Goal: Task Accomplishment & Management: Use online tool/utility

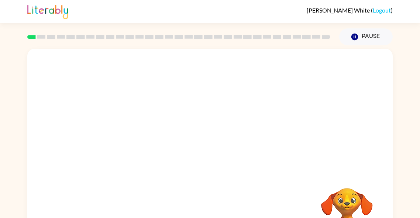
scroll to position [2, 0]
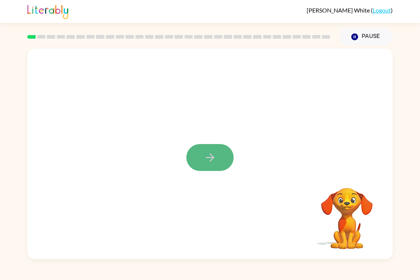
click at [208, 164] on button "button" at bounding box center [209, 157] width 47 height 27
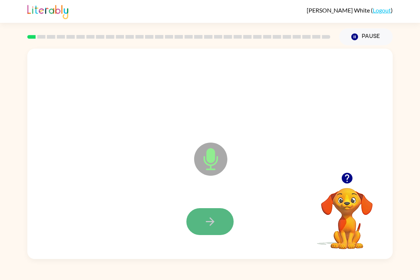
click at [216, 218] on button "button" at bounding box center [209, 221] width 47 height 27
click at [217, 216] on button "button" at bounding box center [209, 221] width 47 height 27
click at [217, 215] on button "button" at bounding box center [209, 221] width 47 height 27
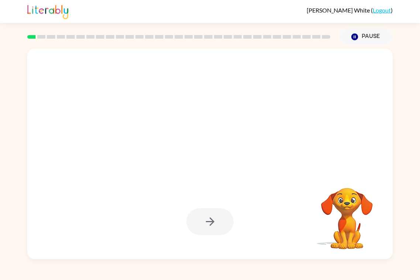
click at [217, 214] on div at bounding box center [209, 221] width 47 height 27
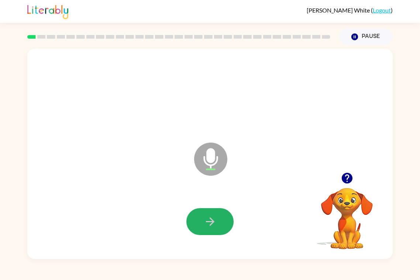
click at [217, 214] on button "button" at bounding box center [209, 221] width 47 height 27
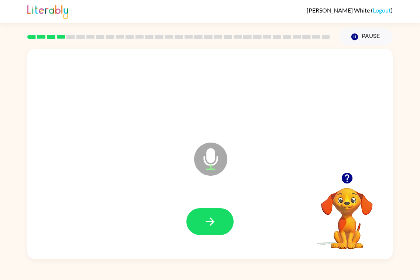
click at [217, 214] on button "button" at bounding box center [209, 221] width 47 height 27
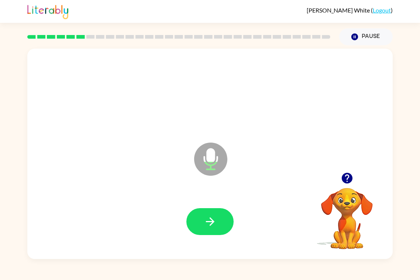
click at [217, 214] on button "button" at bounding box center [209, 221] width 47 height 27
click at [217, 212] on button "button" at bounding box center [209, 221] width 47 height 27
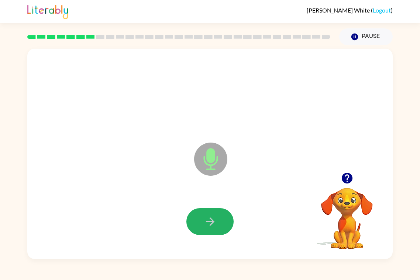
click at [217, 212] on button "button" at bounding box center [209, 221] width 47 height 27
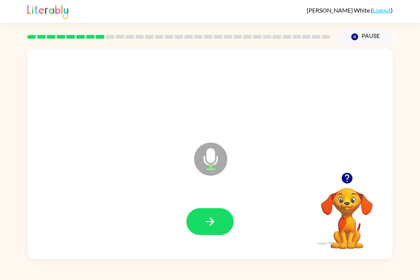
click at [217, 212] on button "button" at bounding box center [209, 221] width 47 height 27
click at [215, 211] on button "button" at bounding box center [209, 221] width 47 height 27
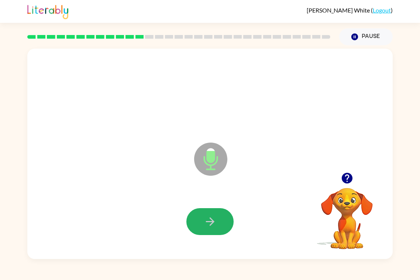
click at [215, 211] on button "button" at bounding box center [209, 221] width 47 height 27
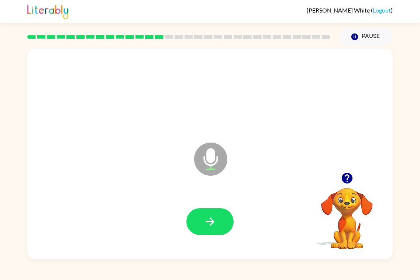
click at [215, 211] on button "button" at bounding box center [209, 221] width 47 height 27
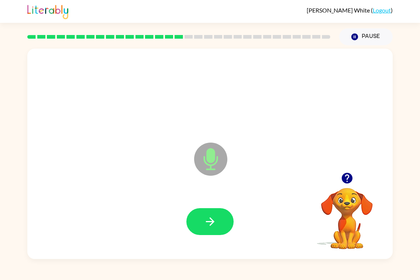
click at [215, 211] on button "button" at bounding box center [209, 221] width 47 height 27
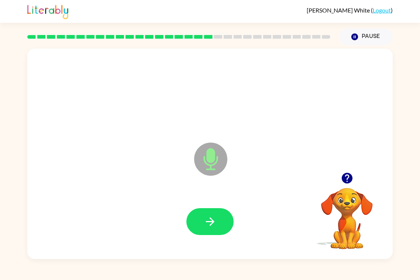
click at [333, 178] on div at bounding box center [347, 178] width 74 height 19
click at [233, 213] on div at bounding box center [210, 222] width 350 height 60
click at [226, 219] on button "button" at bounding box center [209, 221] width 47 height 27
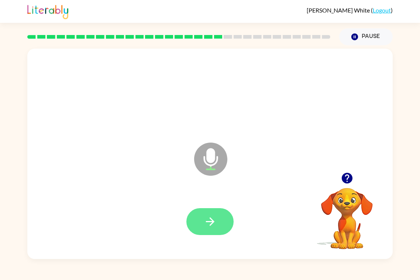
click at [226, 219] on button "button" at bounding box center [209, 221] width 47 height 27
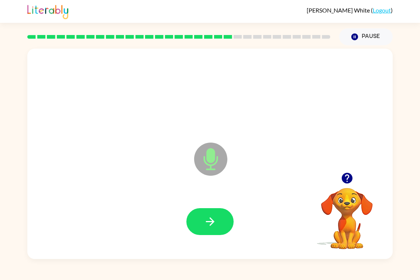
click at [226, 219] on button "button" at bounding box center [209, 221] width 47 height 27
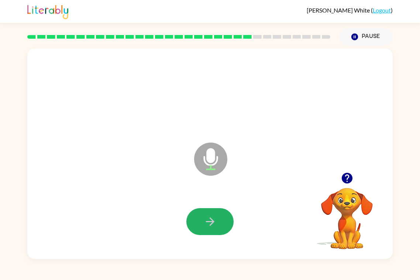
click at [226, 219] on button "button" at bounding box center [209, 221] width 47 height 27
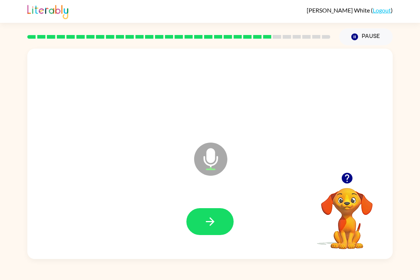
click at [226, 219] on button "button" at bounding box center [209, 221] width 47 height 27
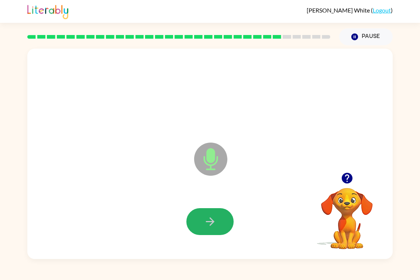
click at [226, 219] on button "button" at bounding box center [209, 221] width 47 height 27
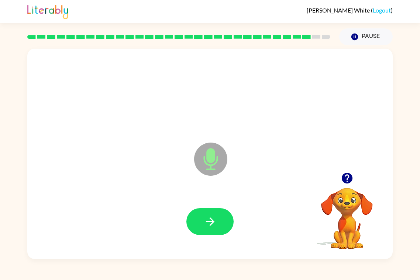
click at [226, 219] on button "button" at bounding box center [209, 221] width 47 height 27
